Goal: Information Seeking & Learning: Check status

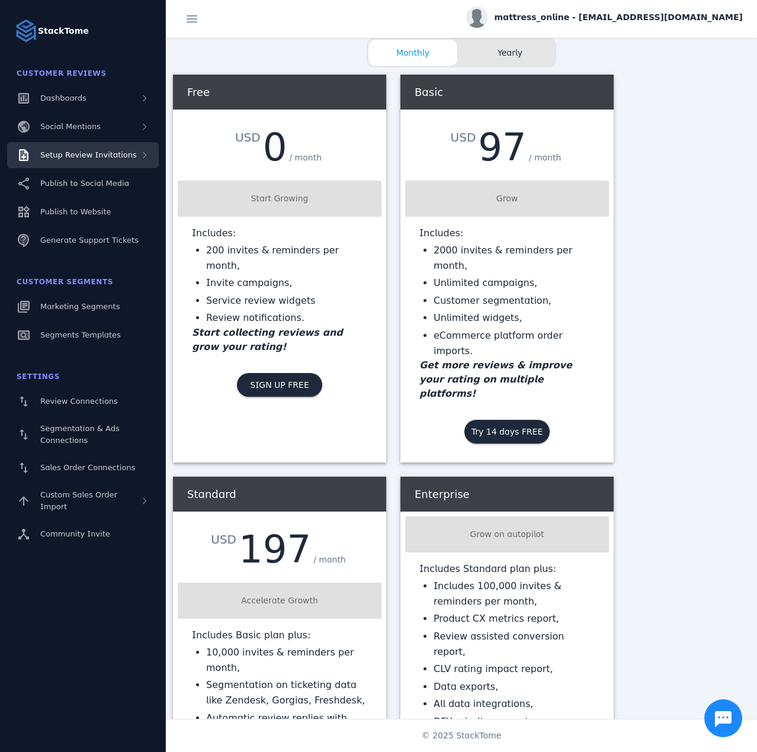
click at [108, 145] on div "Setup Review Invitations" at bounding box center [83, 155] width 152 height 26
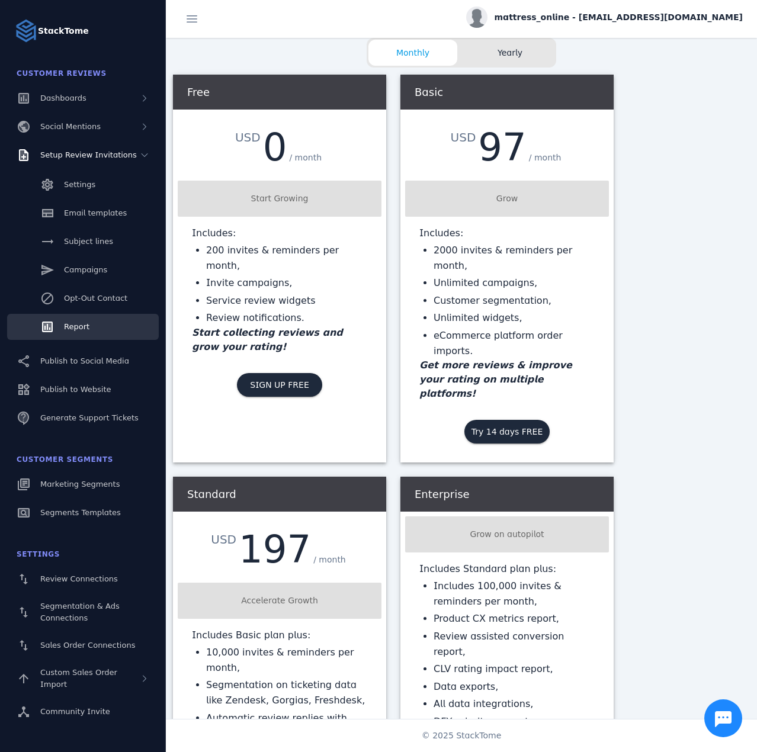
click at [106, 328] on link "Report" at bounding box center [83, 327] width 152 height 26
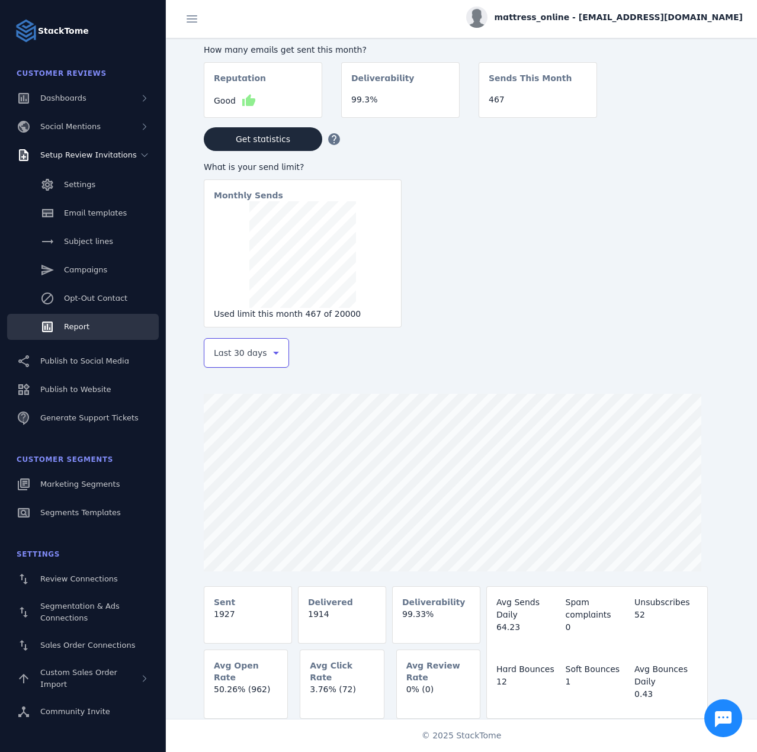
click at [262, 355] on div "Last 30 days" at bounding box center [241, 353] width 55 height 14
click at [248, 447] on span "Last 7 days" at bounding box center [237, 447] width 48 height 14
click at [591, 27] on div "mattress_online - [EMAIL_ADDRESS][DOMAIN_NAME]" at bounding box center [604, 17] width 277 height 21
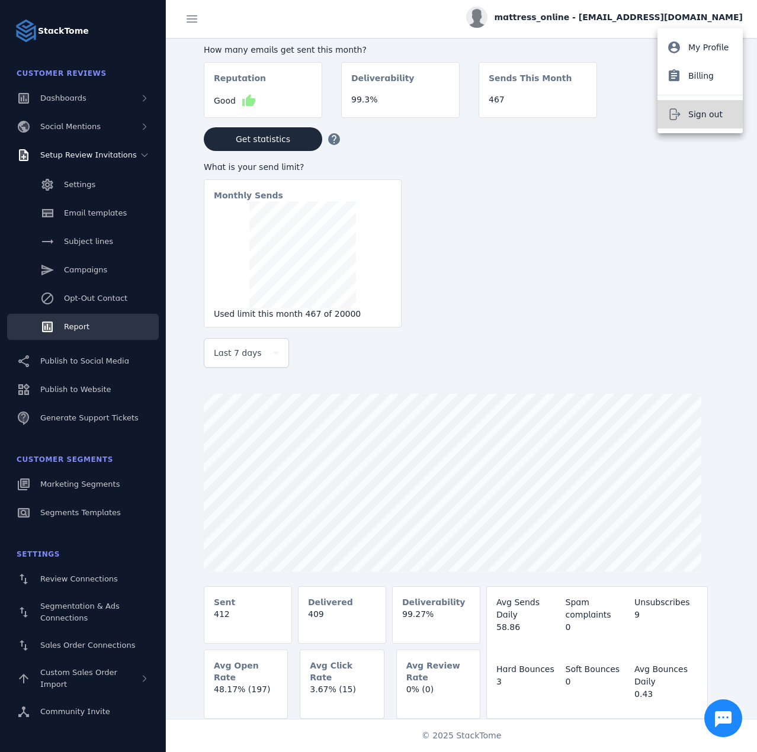
click at [659, 108] on button "Sign out" at bounding box center [700, 114] width 85 height 28
